Goal: Task Accomplishment & Management: Complete application form

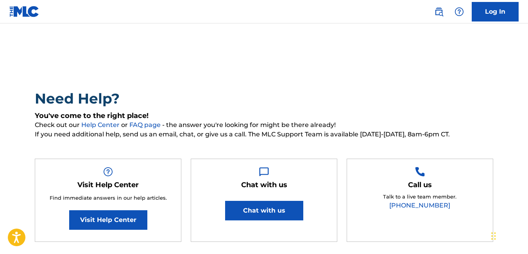
click at [32, 14] on img at bounding box center [24, 11] width 30 height 11
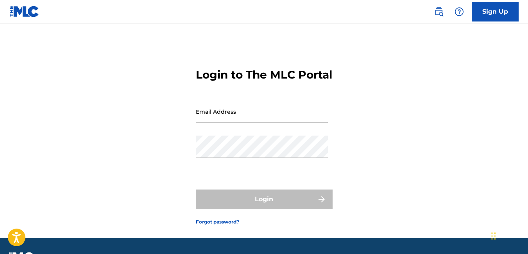
click at [482, 14] on link "Sign Up" at bounding box center [495, 12] width 47 height 20
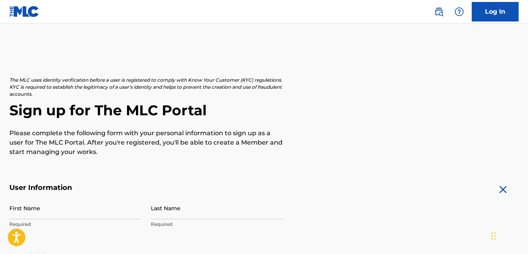
click at [94, 218] on input "First Name" at bounding box center [75, 208] width 132 height 22
type input "Nicolò"
type input "Ciaschi"
type input "[STREET_ADDRESS]"
type input "Morolo ([GEOGRAPHIC_DATA])"
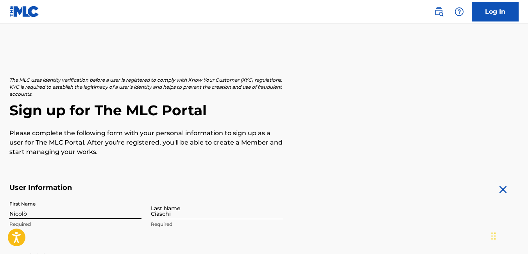
type input "[GEOGRAPHIC_DATA]"
type input "03017"
type input "39"
type input "335"
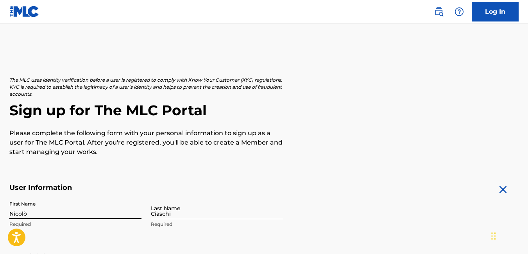
type input "1583357"
type input "[EMAIL_ADDRESS][DOMAIN_NAME]"
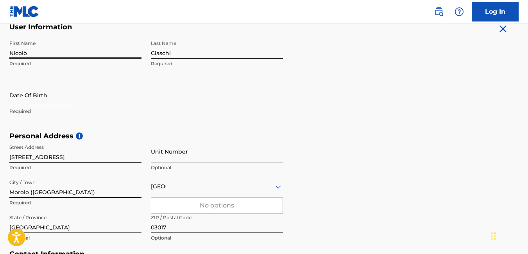
scroll to position [155, 0]
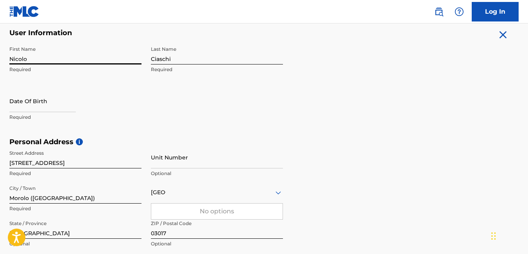
type input "Nicolo"
click at [463, 149] on div "Personal Address i Street Address [STREET_ADDRESS]/A Required Unit Number Optio…" at bounding box center [263, 197] width 509 height 118
click at [13, 111] on input "text" at bounding box center [42, 101] width 66 height 22
select select "7"
select select "2025"
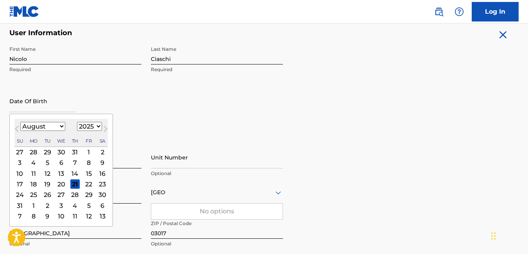
type input "[DATE]"
select select "7"
click at [88, 126] on select "1900 1901 1902 1903 1904 1905 1906 1907 1908 1909 1910 1911 1912 1913 1914 1915…" at bounding box center [89, 126] width 25 height 9
select select "1999"
click at [77, 122] on select "1900 1901 1902 1903 1904 1905 1906 1907 1908 1909 1910 1911 1912 1913 1914 1915…" at bounding box center [89, 126] width 25 height 9
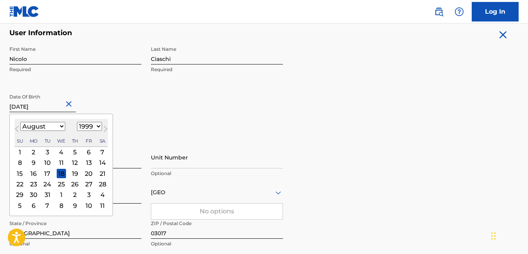
click at [58, 125] on select "January February March April May June July August September October November De…" at bounding box center [42, 126] width 45 height 9
select select "1"
click at [20, 122] on select "January February March April May June July August September October November De…" at bounding box center [42, 126] width 45 height 9
click at [75, 172] on div "18" at bounding box center [74, 173] width 9 height 9
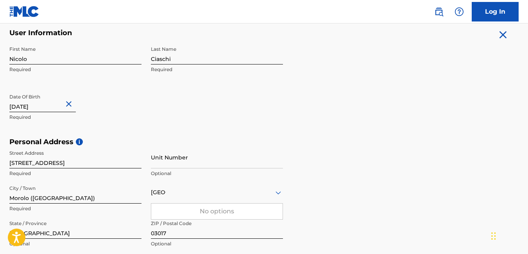
click at [183, 157] on input "Unit Number" at bounding box center [217, 157] width 132 height 22
click at [96, 192] on input "Morolo ([GEOGRAPHIC_DATA])" at bounding box center [75, 192] width 132 height 22
type input "Morolo"
click at [210, 195] on div "[GEOGRAPHIC_DATA]" at bounding box center [217, 193] width 132 height 10
click at [210, 195] on div at bounding box center [217, 193] width 132 height 10
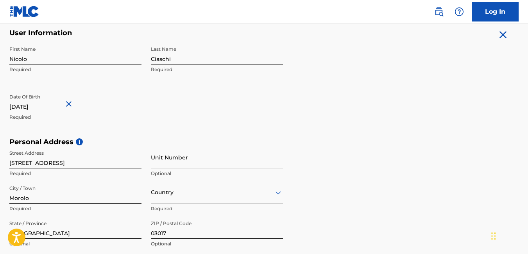
click at [194, 195] on div "Country" at bounding box center [217, 192] width 132 height 22
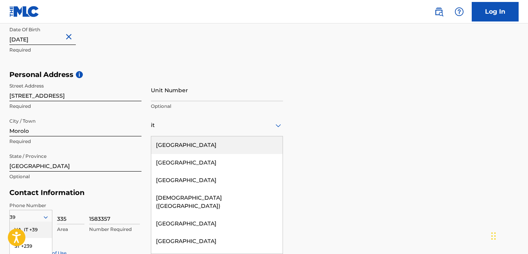
type input "ita"
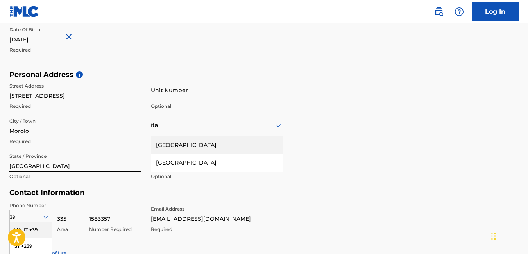
click at [177, 146] on div "[GEOGRAPHIC_DATA]" at bounding box center [216, 145] width 131 height 18
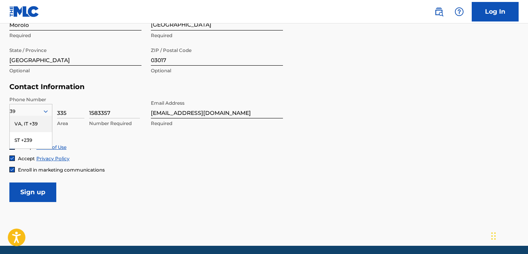
scroll to position [329, 0]
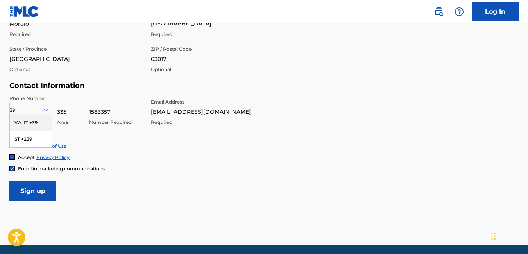
click at [197, 159] on div "Accept Privacy Policy" at bounding box center [263, 157] width 509 height 7
click at [33, 121] on div "VA, IT +39" at bounding box center [31, 123] width 42 height 16
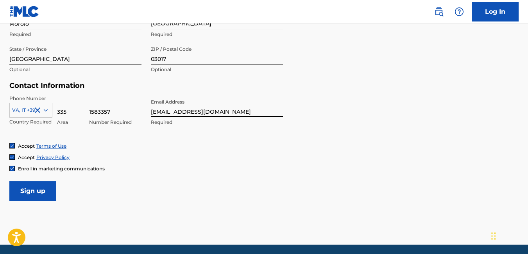
drag, startPoint x: 223, startPoint y: 109, endPoint x: 145, endPoint y: 115, distance: 77.9
click at [145, 115] on div "Phone Number [GEOGRAPHIC_DATA], IT +39 Country Required 335 Area 1583357 Number…" at bounding box center [146, 119] width 274 height 48
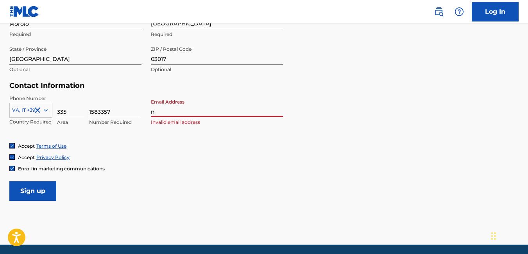
type input "[EMAIL_ADDRESS][DOMAIN_NAME]"
type input "[GEOGRAPHIC_DATA]"
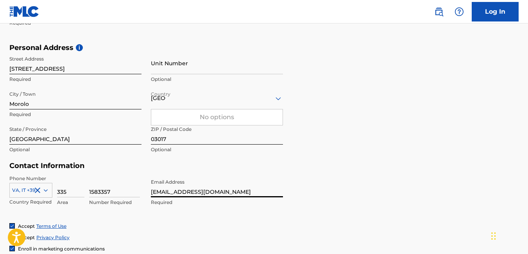
scroll to position [223, 0]
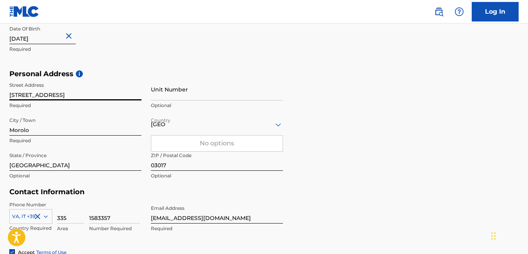
drag, startPoint x: 141, startPoint y: 97, endPoint x: 98, endPoint y: 93, distance: 43.1
click at [98, 93] on input "[STREET_ADDRESS]" at bounding box center [75, 89] width 132 height 22
type input "Via Strada Provinciale 57"
click at [173, 121] on div "[GEOGRAPHIC_DATA]" at bounding box center [217, 125] width 132 height 10
click at [176, 124] on div at bounding box center [217, 125] width 132 height 10
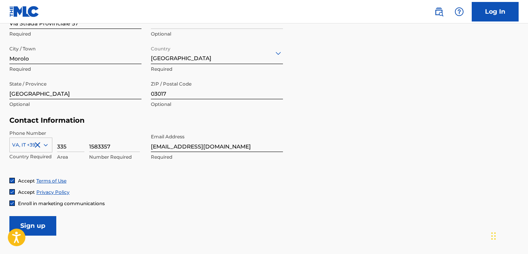
scroll to position [295, 0]
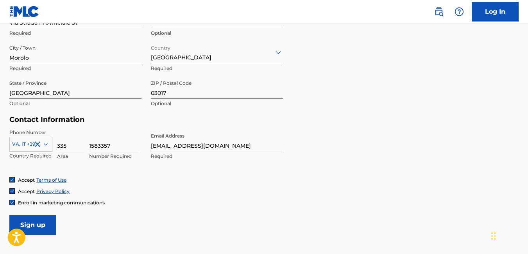
click at [47, 204] on span "Enroll in marketing communications" at bounding box center [61, 203] width 87 height 6
click at [41, 226] on input "Sign up" at bounding box center [32, 225] width 47 height 20
